Goal: Transaction & Acquisition: Download file/media

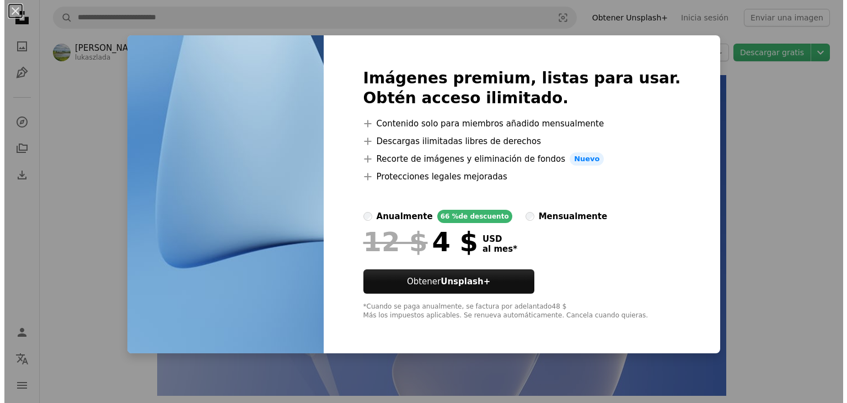
scroll to position [590, 0]
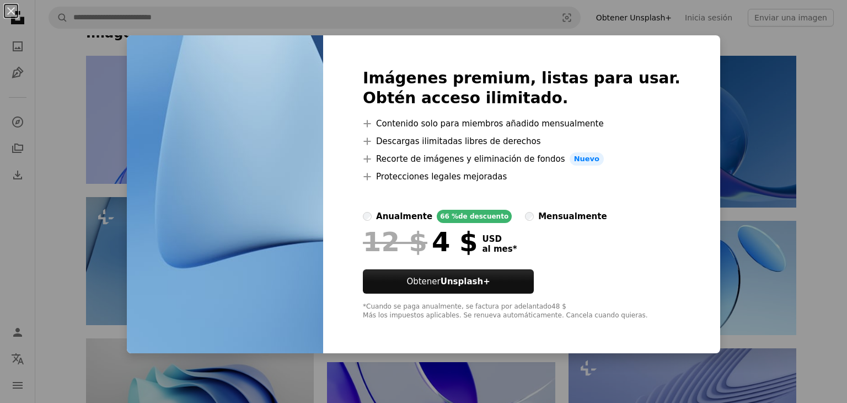
click at [754, 82] on div "An X shape Imágenes premium, listas para usar. Obtén acceso ilimitado. A plus s…" at bounding box center [423, 201] width 847 height 403
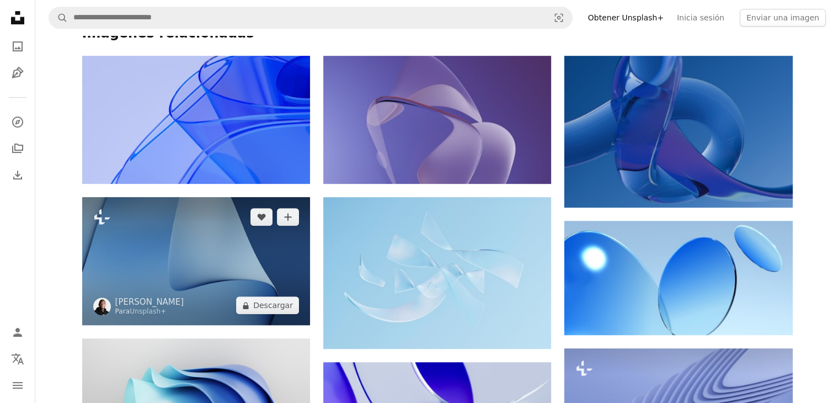
click at [239, 235] on img at bounding box center [196, 261] width 228 height 128
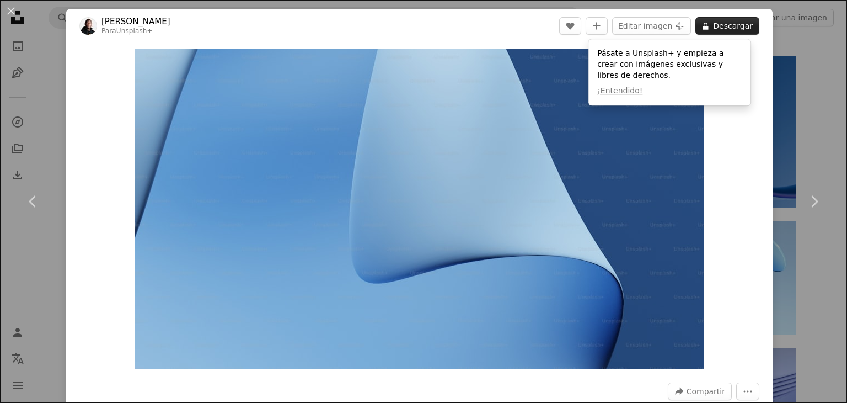
click at [704, 20] on button "A lock Descargar" at bounding box center [728, 26] width 64 height 18
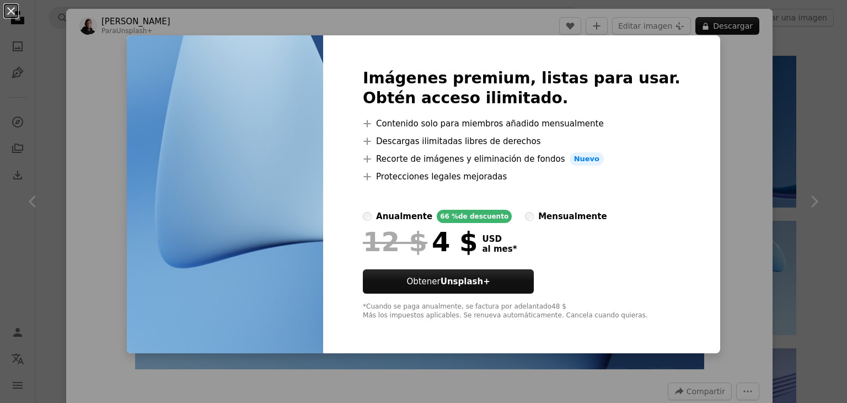
click at [737, 67] on div "An X shape Imágenes premium, listas para usar. Obtén acceso ilimitado. A plus s…" at bounding box center [423, 201] width 847 height 403
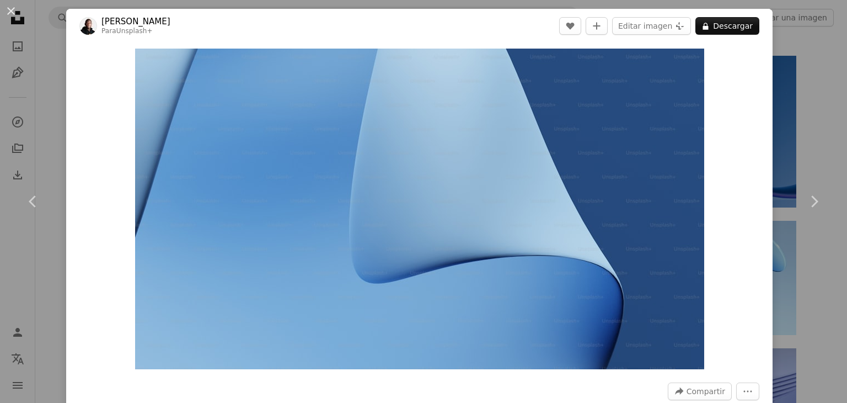
click at [819, 95] on div "An X shape Chevron left Chevron right [PERSON_NAME] Para Unsplash+ A heart A pl…" at bounding box center [423, 201] width 847 height 403
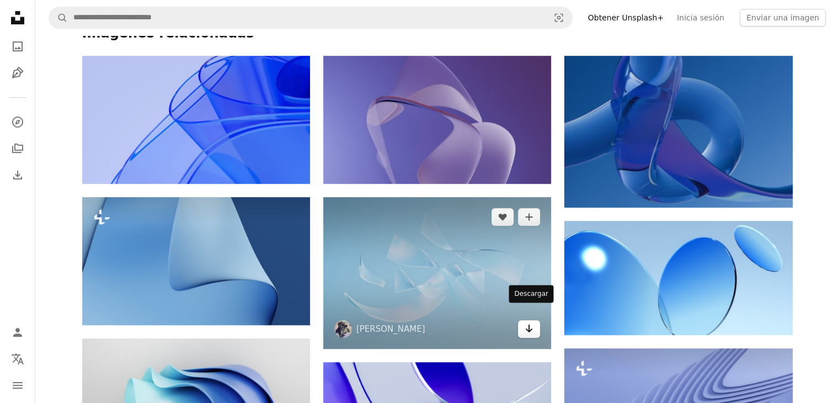
click at [532, 322] on icon "Arrow pointing down" at bounding box center [529, 328] width 9 height 13
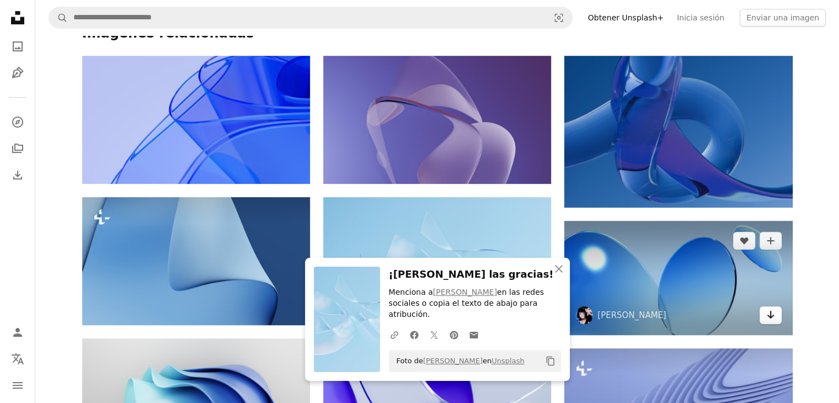
click at [775, 308] on link "Arrow pointing down" at bounding box center [771, 315] width 22 height 18
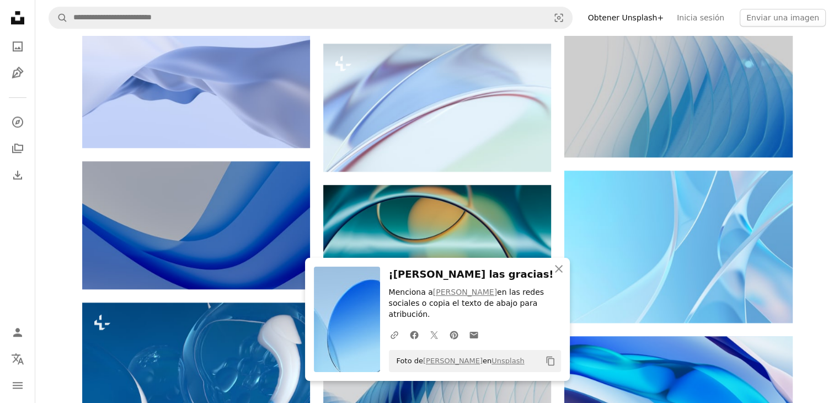
scroll to position [1059, 0]
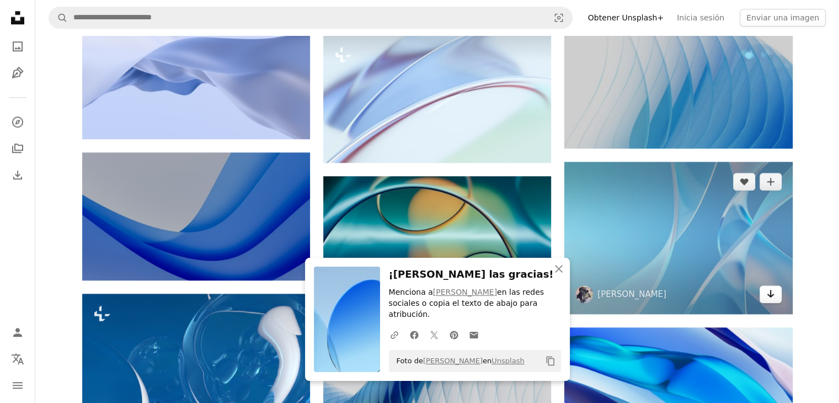
click at [773, 287] on icon "Arrow pointing down" at bounding box center [770, 293] width 9 height 13
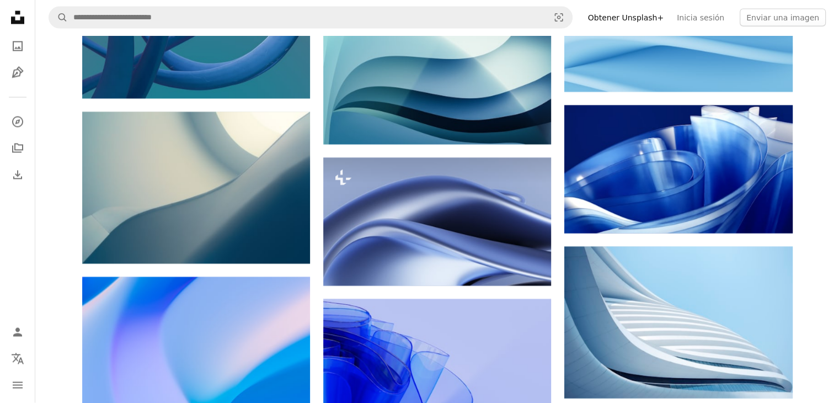
scroll to position [2174, 0]
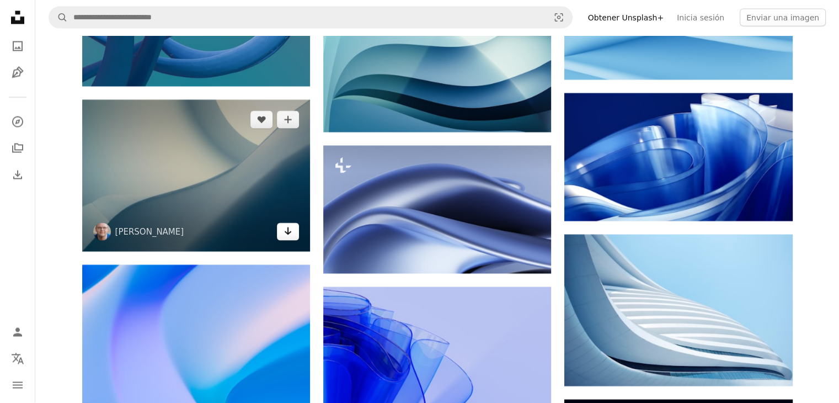
click at [286, 225] on icon "Arrow pointing down" at bounding box center [288, 231] width 9 height 13
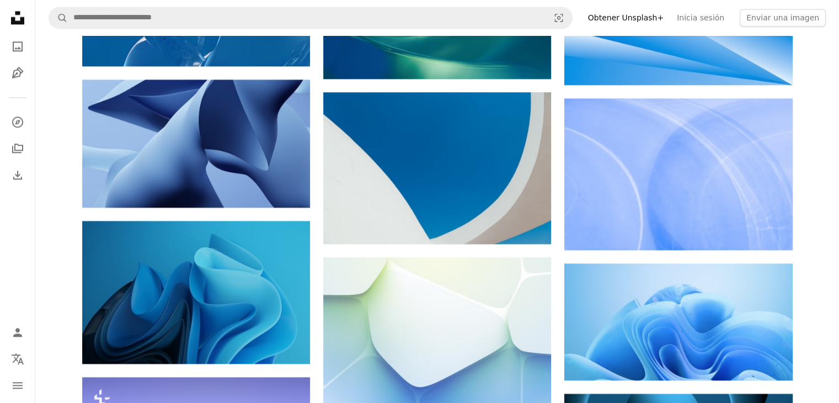
scroll to position [1608, 0]
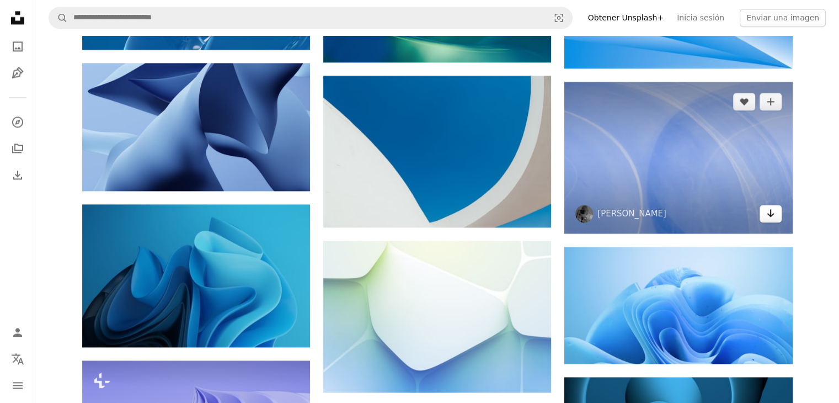
click at [773, 206] on icon "Arrow pointing down" at bounding box center [770, 212] width 9 height 13
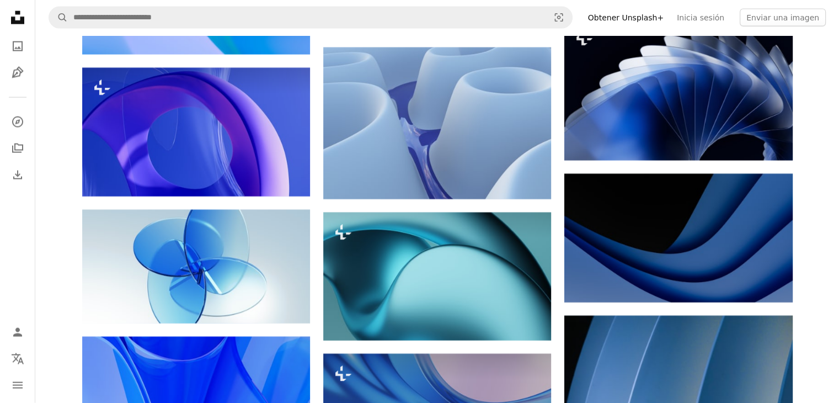
scroll to position [2561, 0]
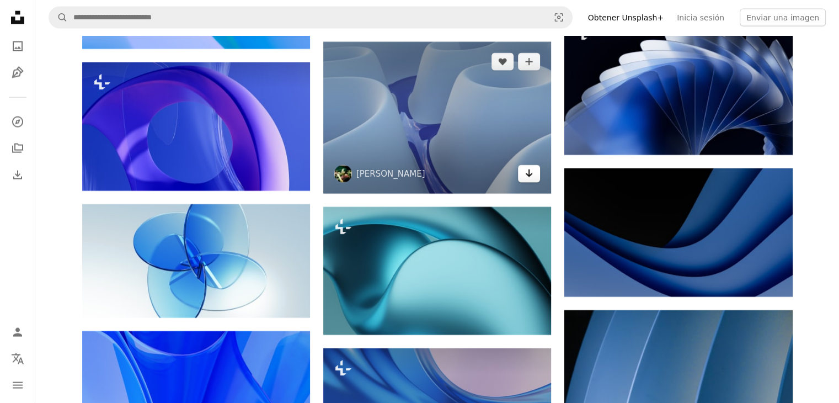
click at [532, 169] on link "Arrow pointing down" at bounding box center [529, 174] width 22 height 18
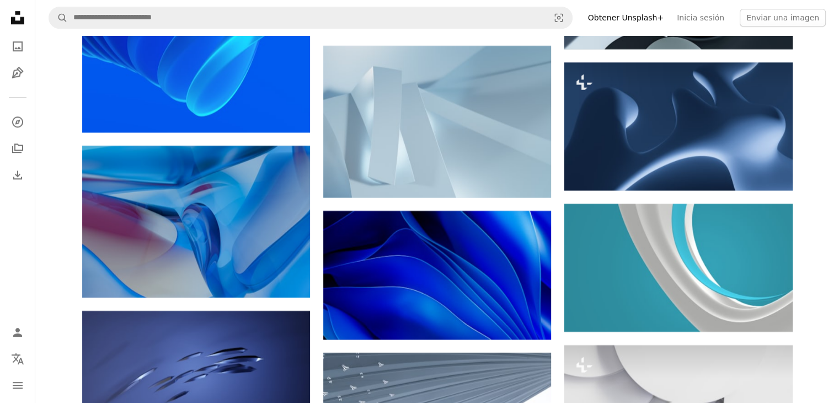
scroll to position [4949, 0]
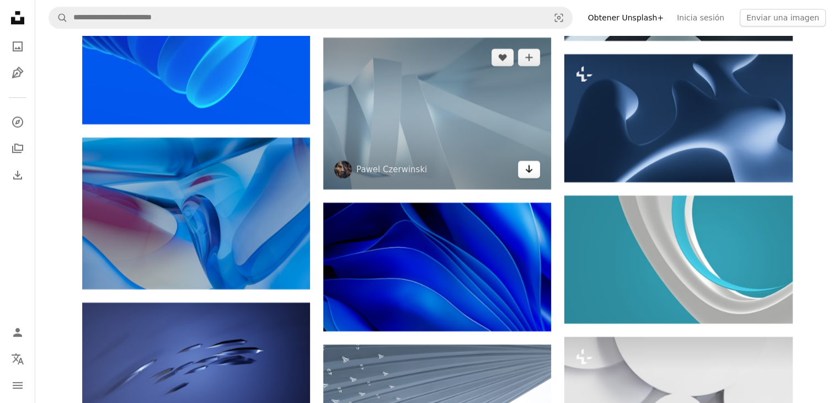
click at [529, 165] on icon "Descargar" at bounding box center [529, 169] width 7 height 8
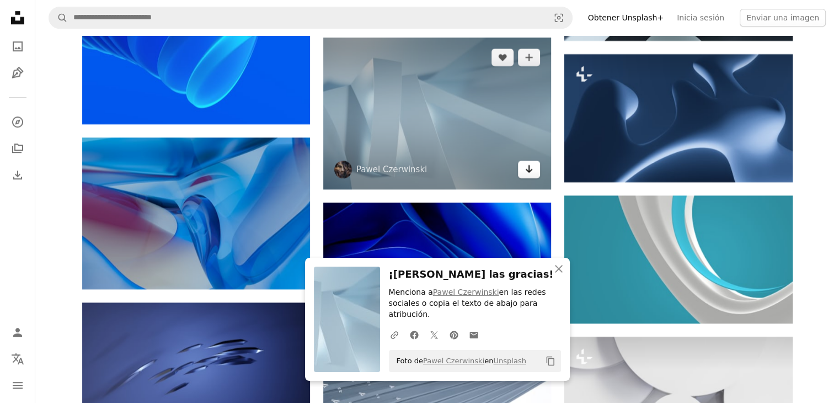
click at [529, 165] on icon "Descargar" at bounding box center [529, 169] width 7 height 8
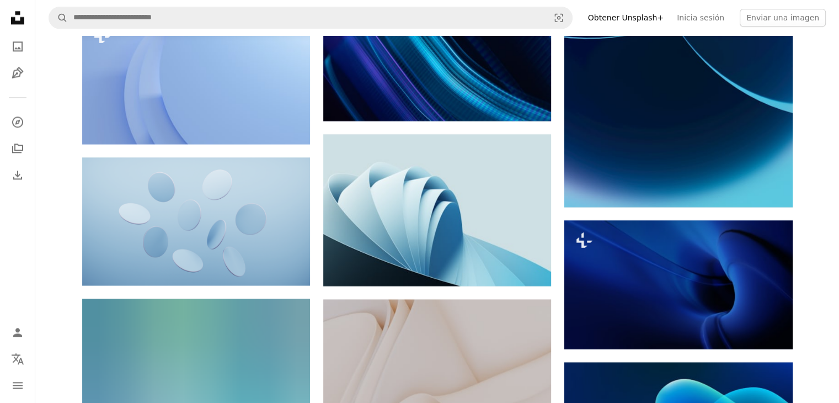
scroll to position [5751, 0]
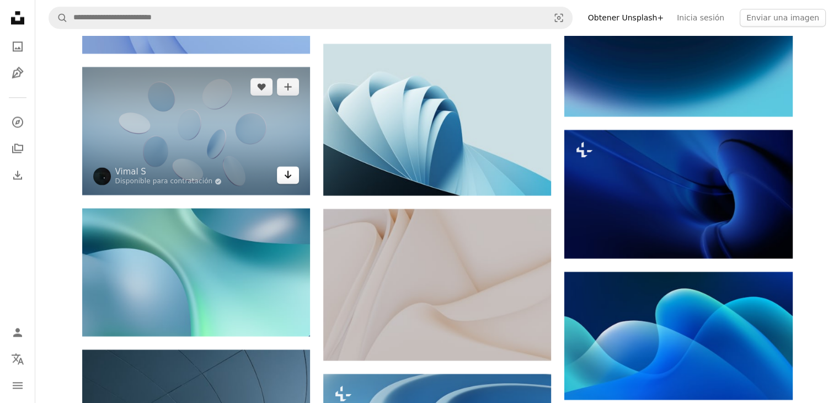
click at [287, 173] on icon "Arrow pointing down" at bounding box center [288, 174] width 9 height 13
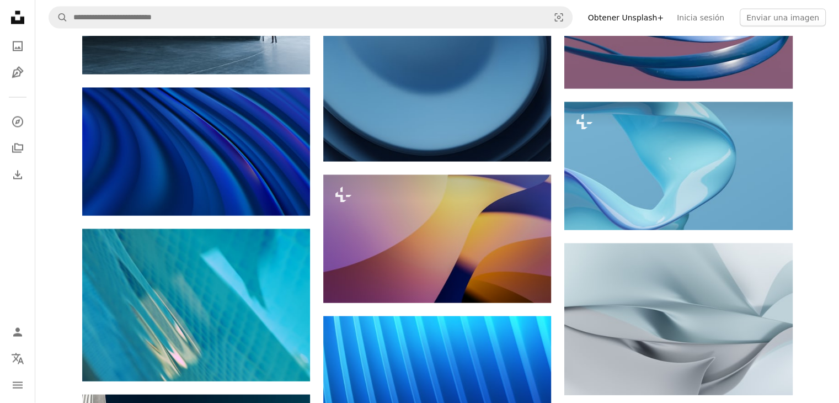
scroll to position [6376, 0]
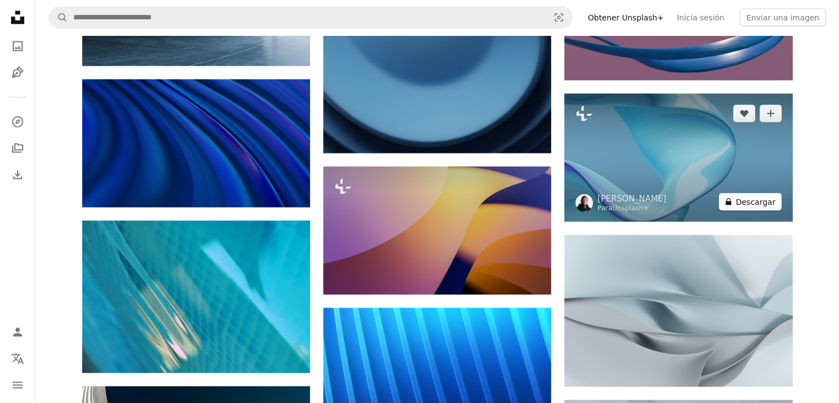
click at [758, 196] on button "A lock Descargar" at bounding box center [750, 202] width 63 height 18
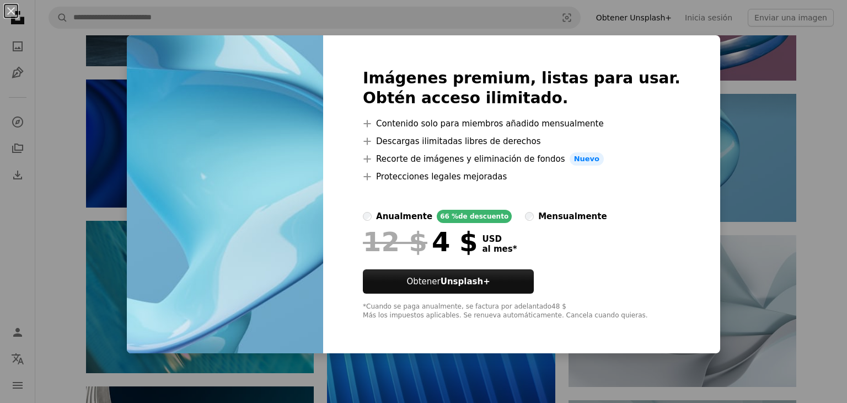
click at [829, 135] on div "An X shape Imágenes premium, listas para usar. Obtén acceso ilimitado. A plus s…" at bounding box center [423, 201] width 847 height 403
